Goal: Task Accomplishment & Management: Use online tool/utility

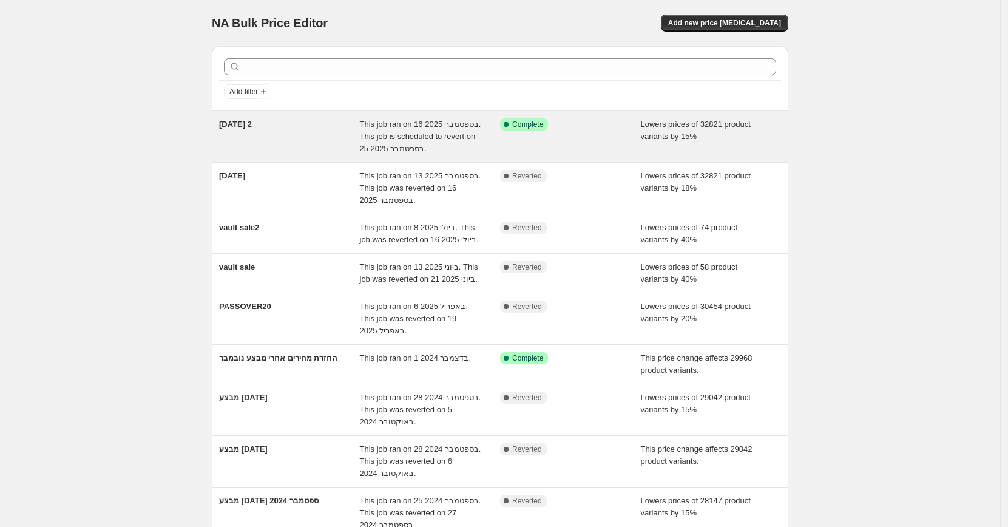
click at [329, 127] on div "[DATE] 2" at bounding box center [289, 136] width 141 height 36
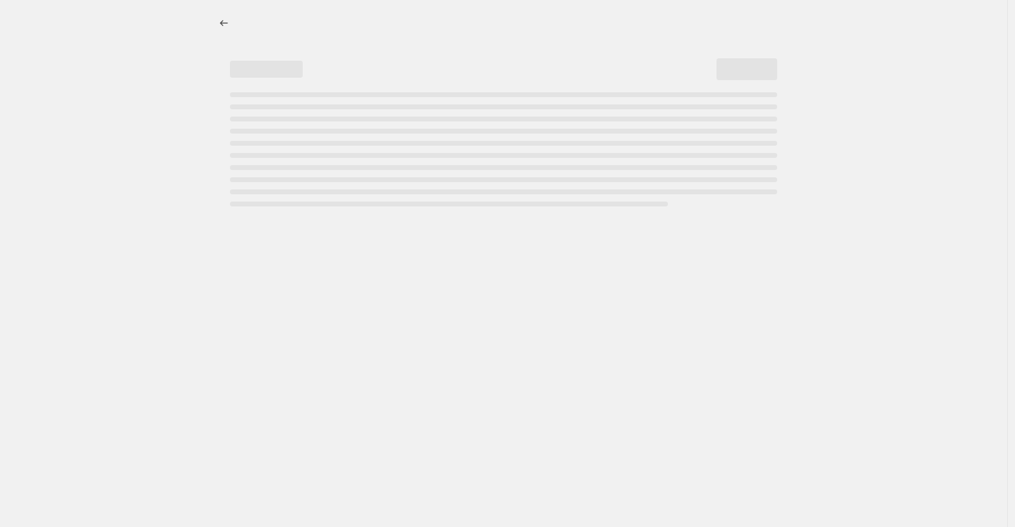
select select "percentage"
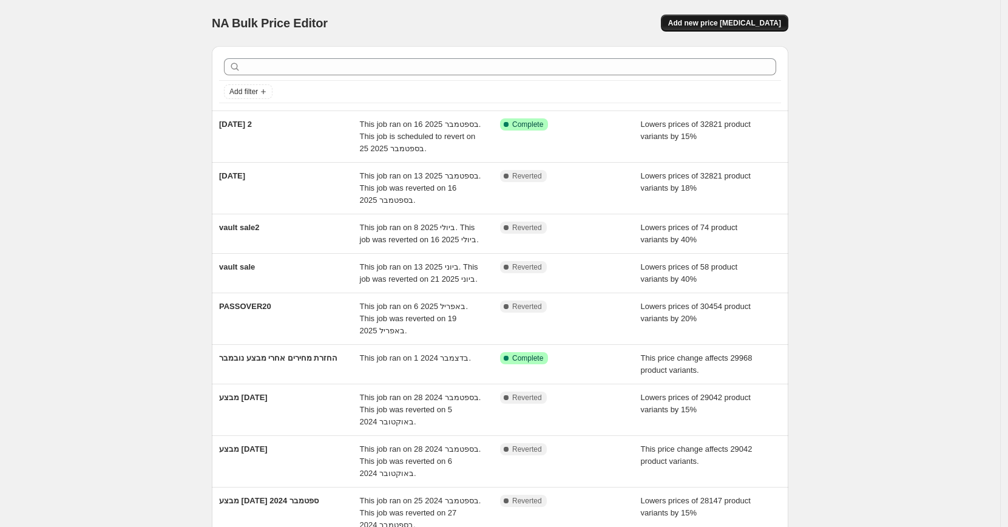
click at [733, 22] on span "Add new price [MEDICAL_DATA]" at bounding box center [724, 23] width 113 height 10
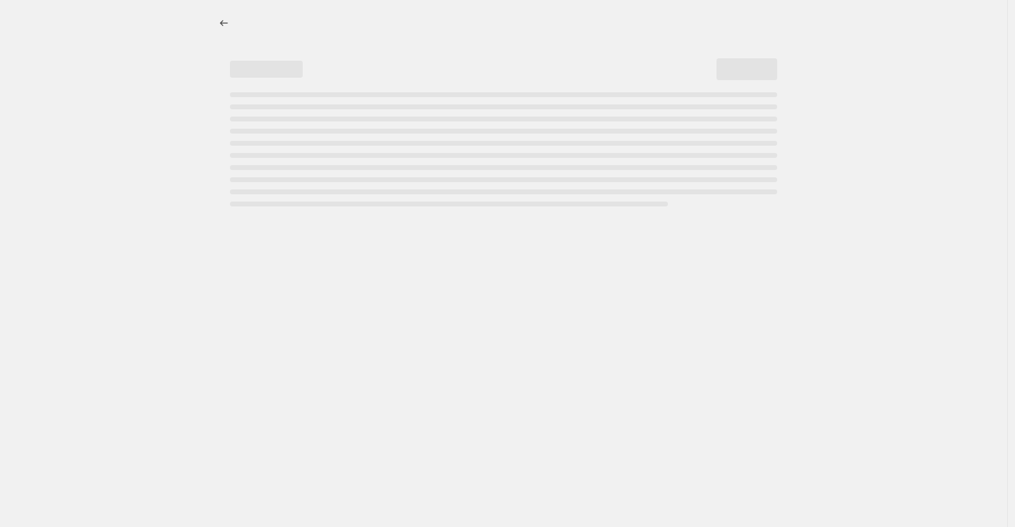
select select "percentage"
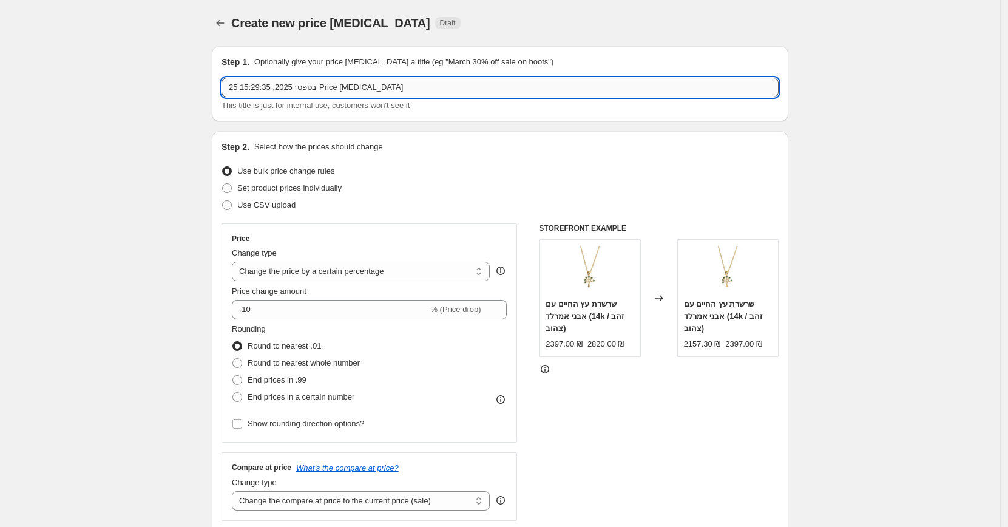
click at [364, 93] on input "25 בספט׳ 2025, 15:29:35 Price [MEDICAL_DATA]" at bounding box center [499, 87] width 557 height 19
type input "הערכה [DATE]"
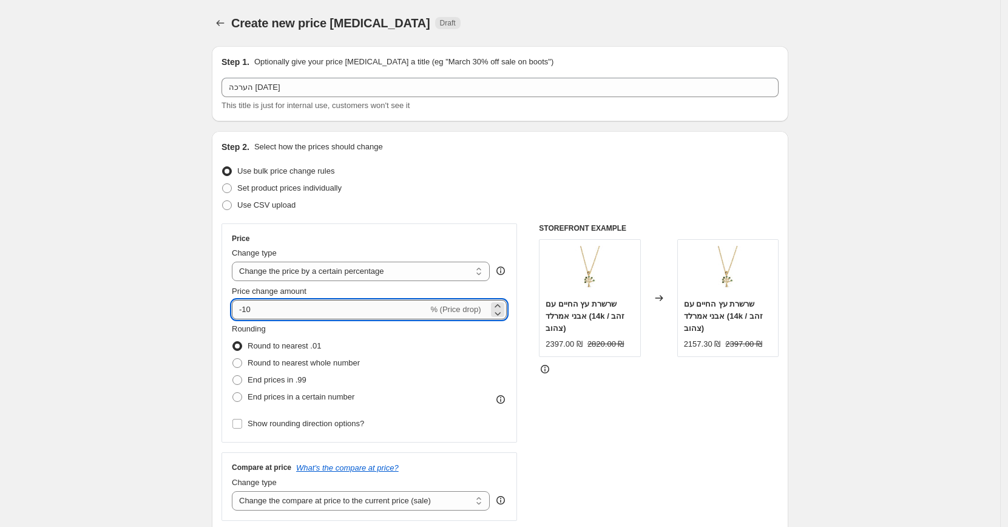
drag, startPoint x: 246, startPoint y: 308, endPoint x: 291, endPoint y: 307, distance: 44.9
click at [291, 307] on input "-10" at bounding box center [330, 309] width 196 height 19
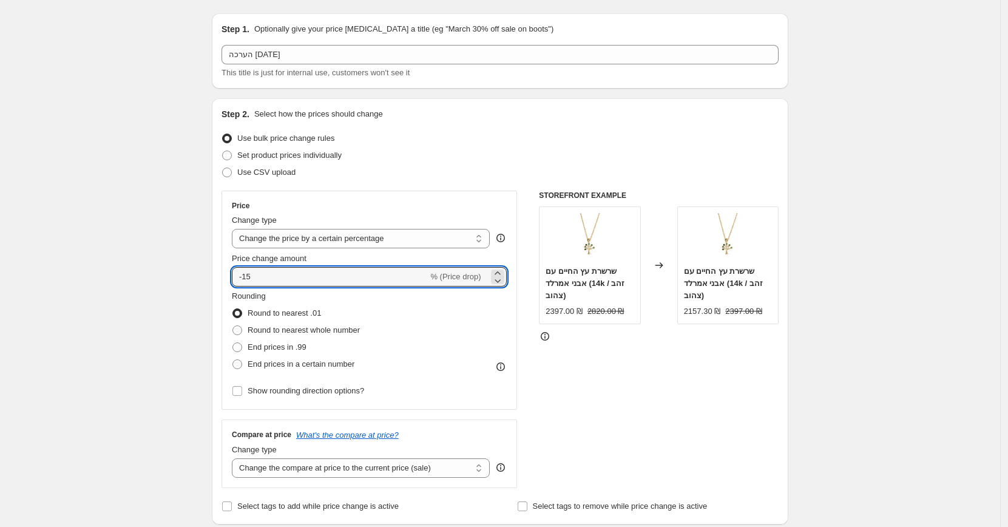
scroll to position [33, 0]
type input "-15"
click at [303, 330] on span "Round to nearest whole number" at bounding box center [304, 329] width 112 height 9
click at [233, 325] on input "Round to nearest whole number" at bounding box center [232, 325] width 1 height 1
radio input "true"
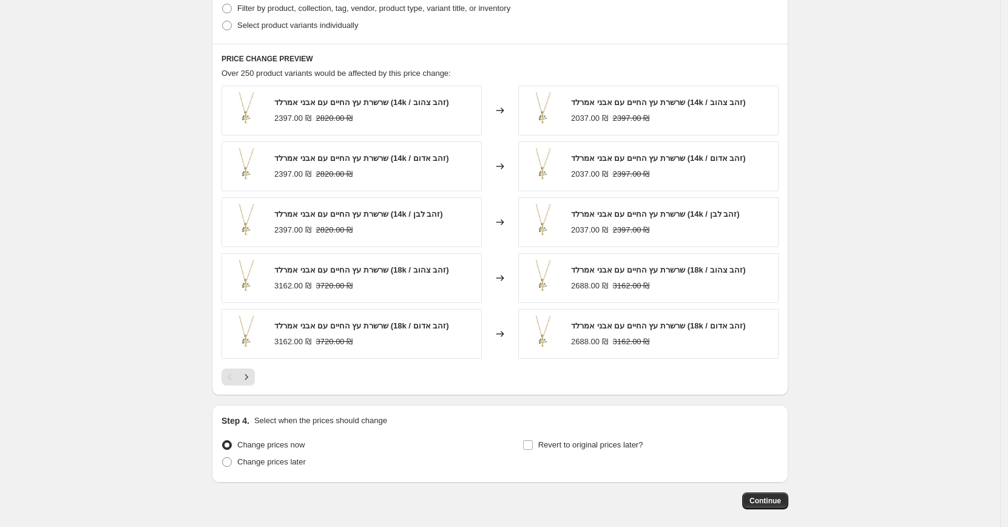
scroll to position [681, 0]
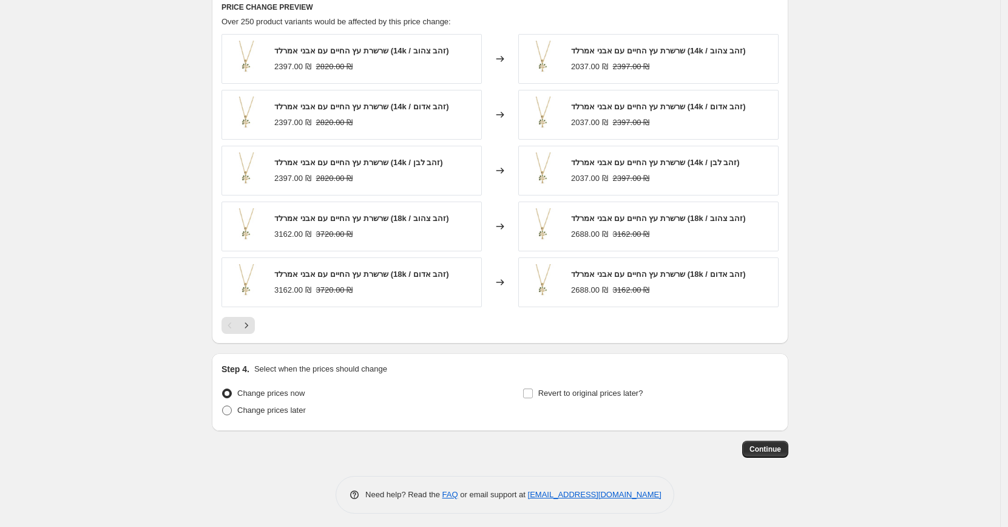
click at [262, 405] on span "Change prices later" at bounding box center [271, 409] width 69 height 9
click at [223, 405] on input "Change prices later" at bounding box center [222, 405] width 1 height 1
radio input "true"
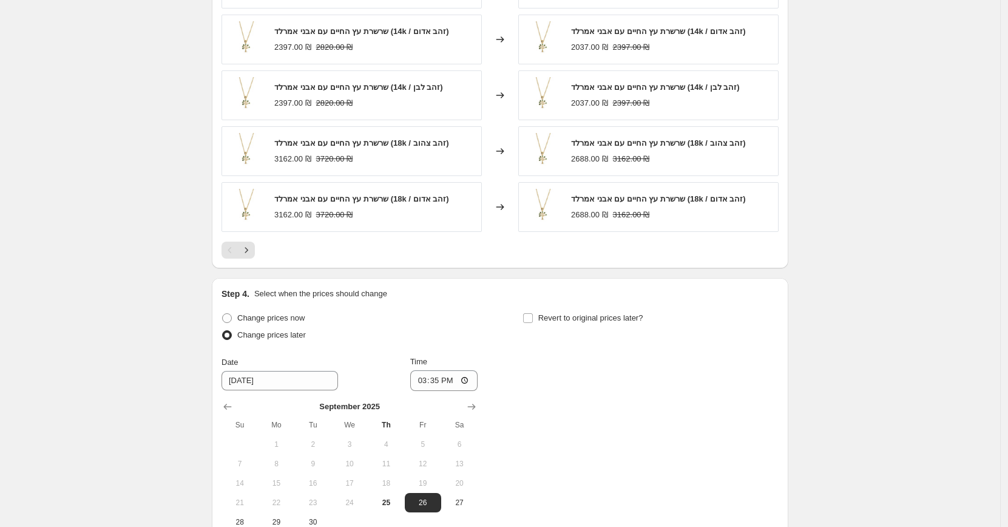
scroll to position [889, 0]
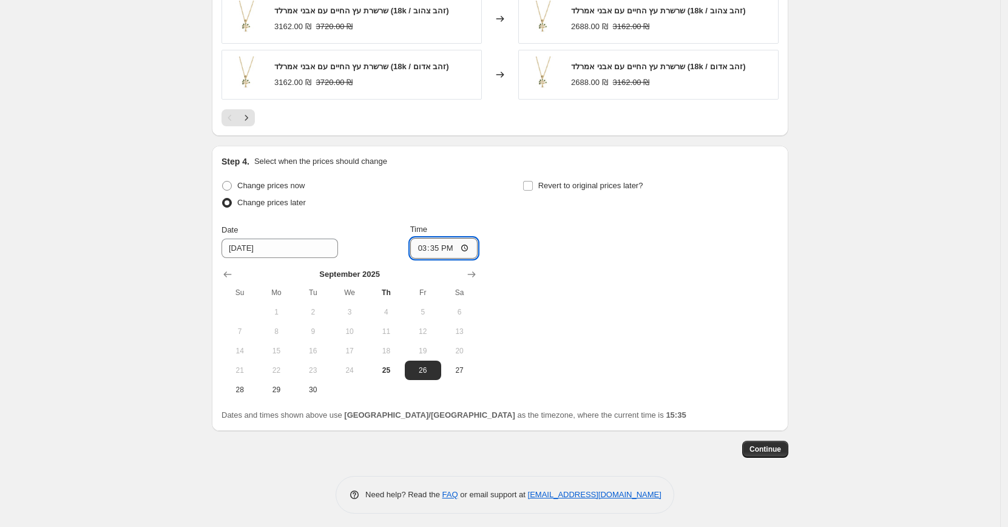
click at [442, 245] on input "15:35" at bounding box center [444, 248] width 68 height 21
type input "04:00"
click at [519, 314] on div "Change prices now Change prices later Date [DATE] Time 04:00 [DATE] Su Mo Tu We…" at bounding box center [499, 288] width 557 height 222
click at [540, 183] on label "Revert to original prices later?" at bounding box center [582, 185] width 121 height 17
click at [533, 183] on input "Revert to original prices later?" at bounding box center [528, 186] width 10 height 10
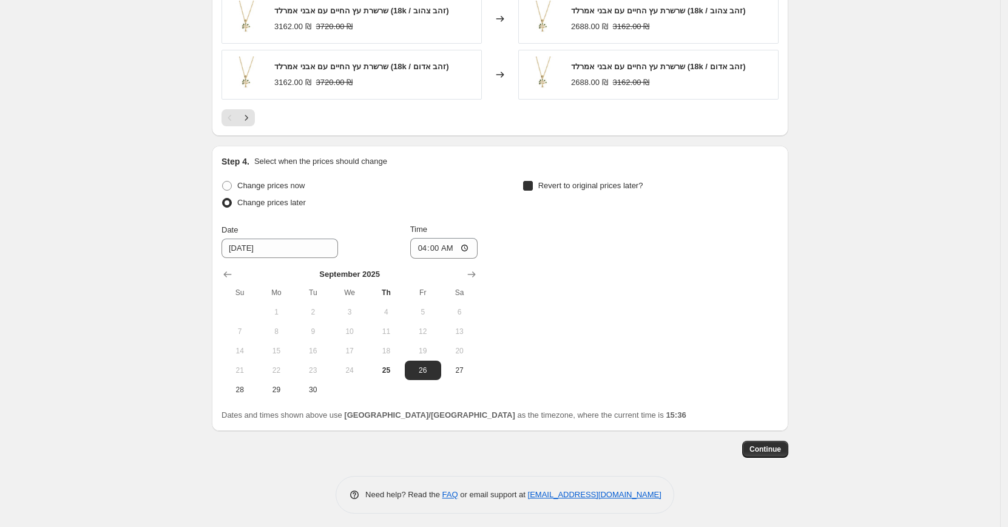
checkbox input "true"
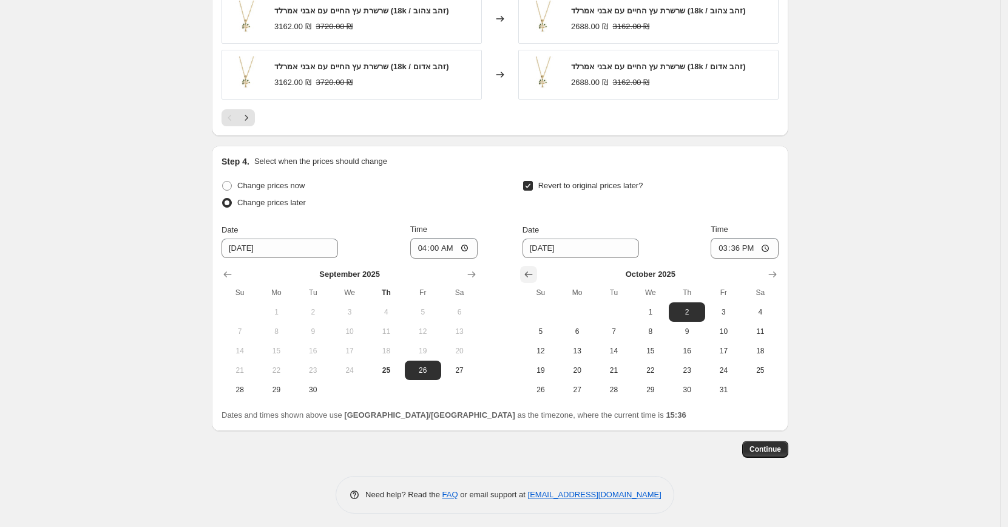
click at [532, 271] on icon "Show previous month, September 2025" at bounding box center [528, 274] width 8 height 6
click at [770, 365] on span "27" at bounding box center [760, 370] width 27 height 10
type input "[DATE]"
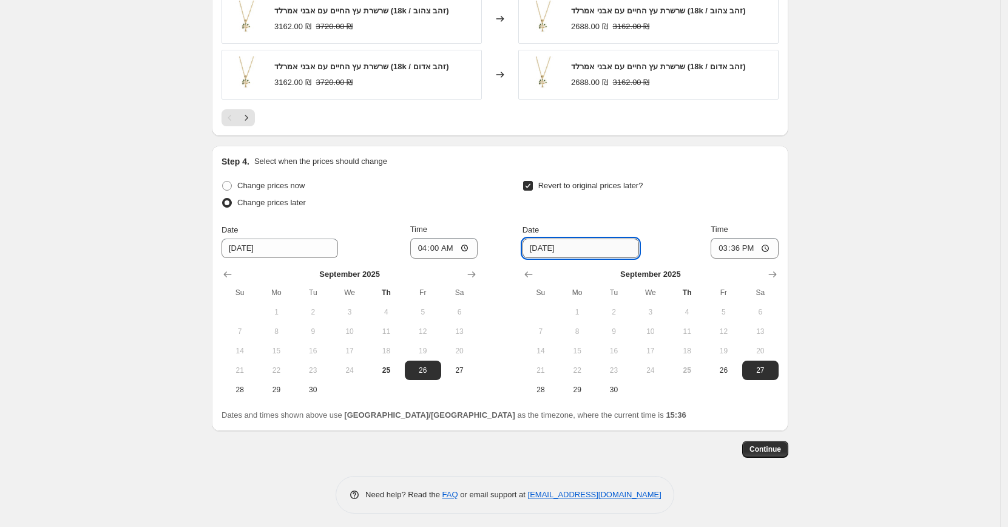
click at [589, 245] on input "[DATE]" at bounding box center [580, 247] width 117 height 19
click at [757, 243] on input "15:36" at bounding box center [745, 248] width 68 height 21
click at [743, 243] on input "15:36" at bounding box center [745, 248] width 68 height 21
type input "23:59"
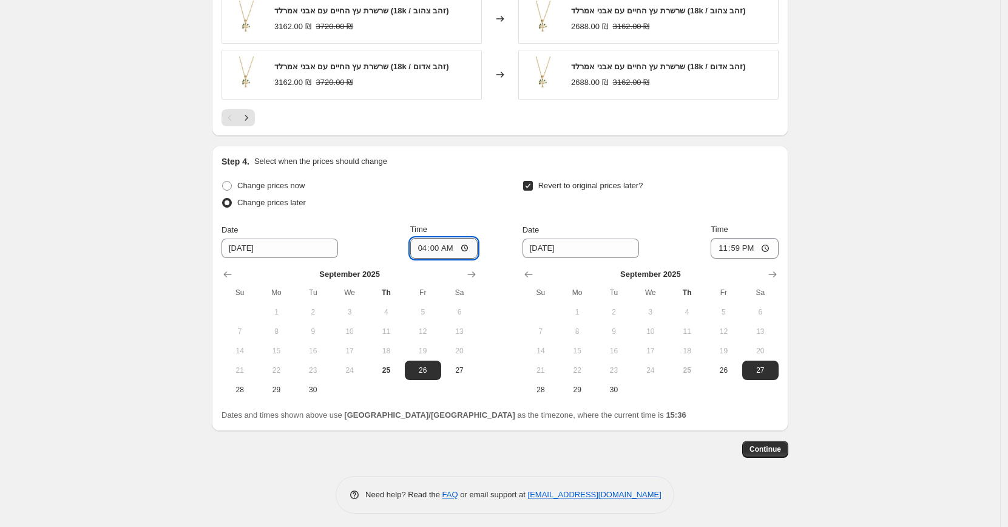
click at [450, 248] on input "04:00" at bounding box center [444, 248] width 68 height 21
click at [433, 245] on input "04:00" at bounding box center [444, 248] width 68 height 21
click at [478, 188] on div "Change prices now" at bounding box center [349, 185] width 256 height 17
click at [771, 448] on span "Continue" at bounding box center [765, 449] width 32 height 10
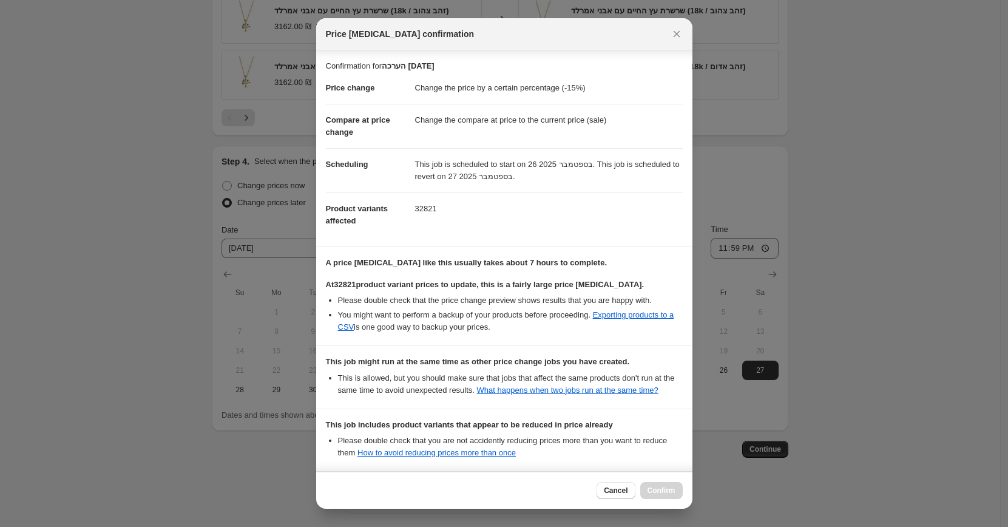
scroll to position [133, 0]
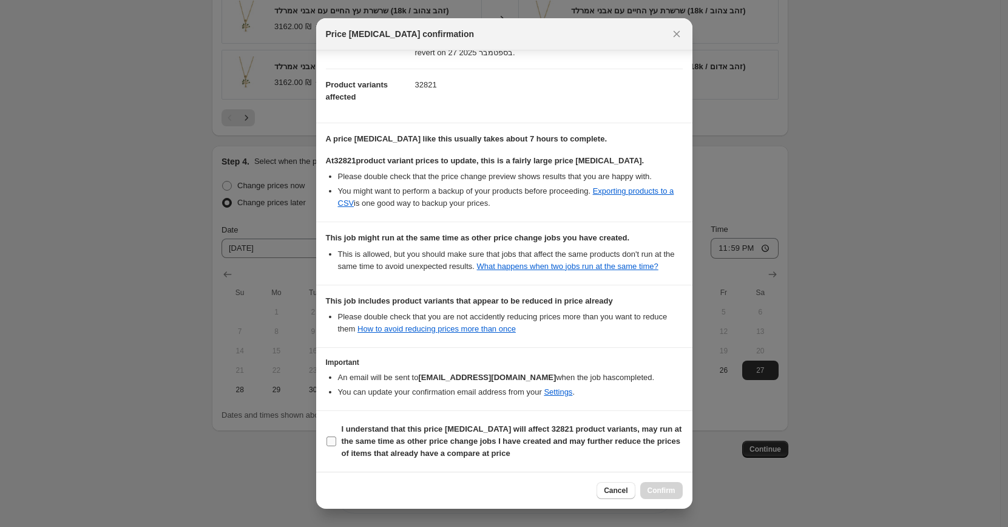
click at [343, 435] on span "I understand that this price [MEDICAL_DATA] will affect 32821 product variants,…" at bounding box center [512, 441] width 341 height 36
click at [336, 436] on input "I understand that this price [MEDICAL_DATA] will affect 32821 product variants,…" at bounding box center [331, 441] width 10 height 10
checkbox input "true"
click at [660, 493] on span "Confirm" at bounding box center [661, 490] width 28 height 10
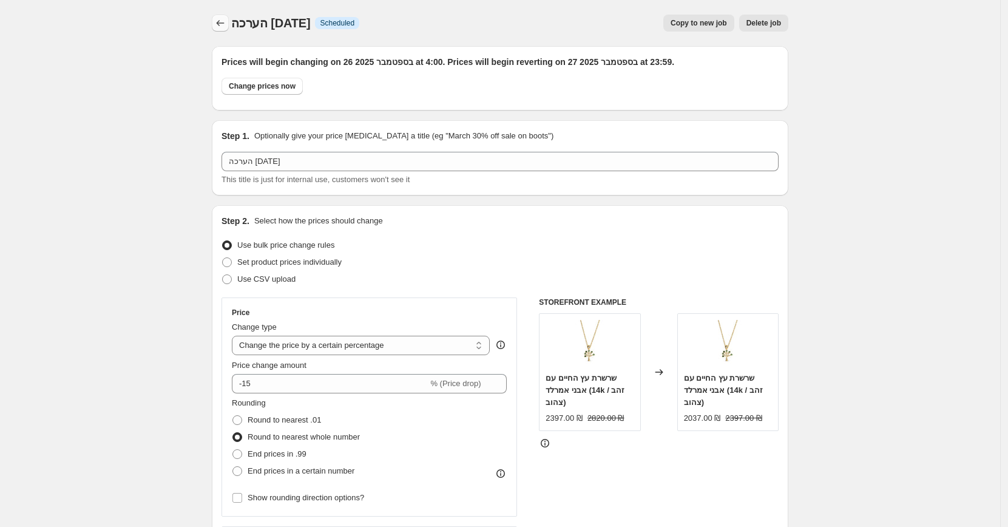
click at [222, 20] on icon "Price change jobs" at bounding box center [220, 23] width 12 height 12
